Goal: Task Accomplishment & Management: Manage account settings

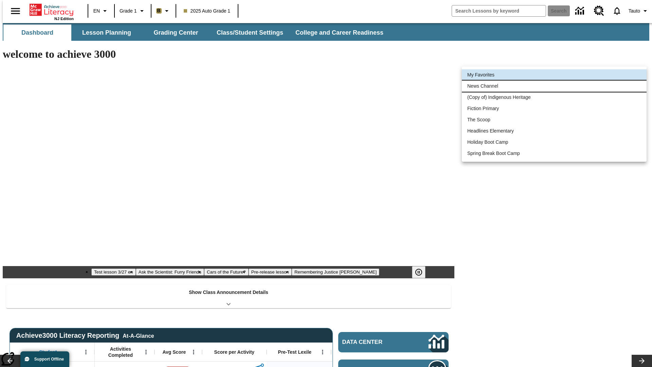
click at [554, 86] on li "News Channel" at bounding box center [554, 86] width 185 height 11
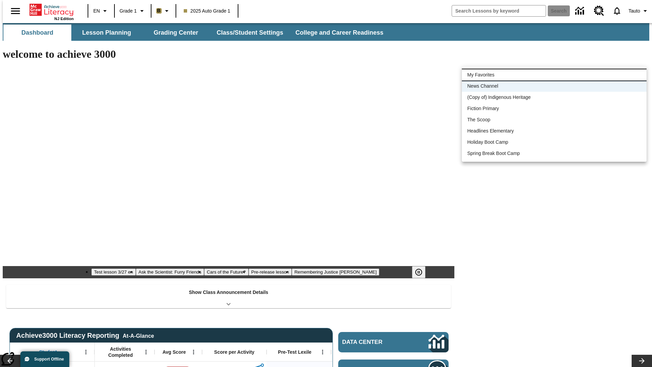
click at [554, 75] on li "My Favorites" at bounding box center [554, 74] width 185 height 11
type input "-1"
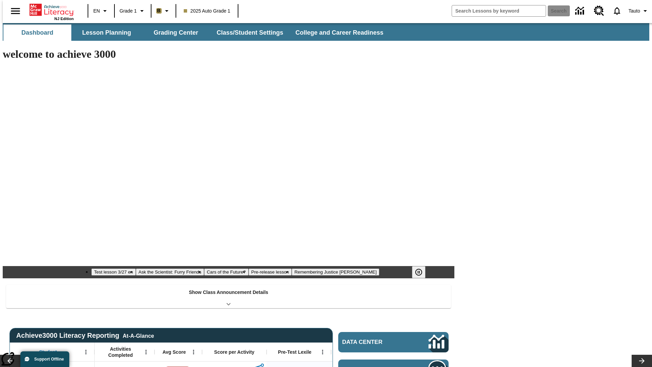
scroll to position [8, 0]
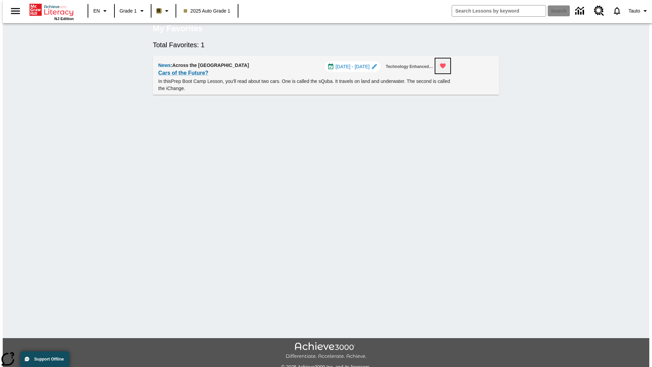
click at [446, 69] on icon "Remove from Favorites" at bounding box center [443, 66] width 6 height 5
